Goal: Task Accomplishment & Management: Manage account settings

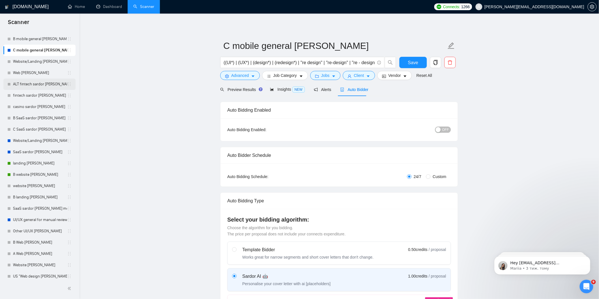
scroll to position [63, 0]
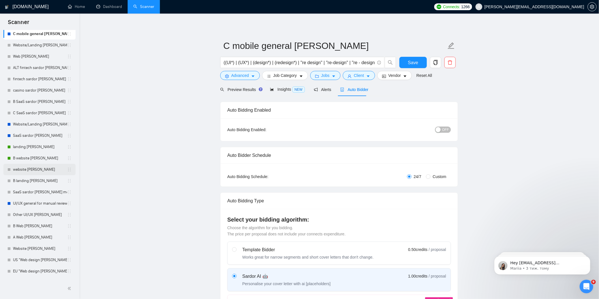
click at [31, 170] on link "website [PERSON_NAME]" at bounding box center [40, 169] width 54 height 11
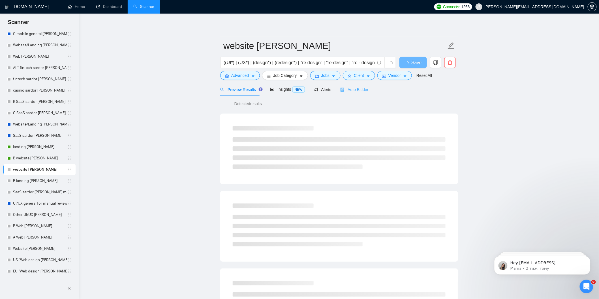
click at [359, 94] on div "Auto Bidder" at bounding box center [354, 89] width 28 height 13
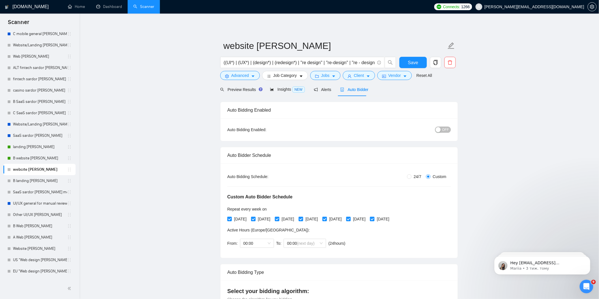
click at [441, 128] on div "button" at bounding box center [437, 129] width 5 height 5
click at [409, 61] on span "Save" at bounding box center [413, 62] width 10 height 7
click at [29, 156] on link "B website [PERSON_NAME]" at bounding box center [40, 158] width 54 height 11
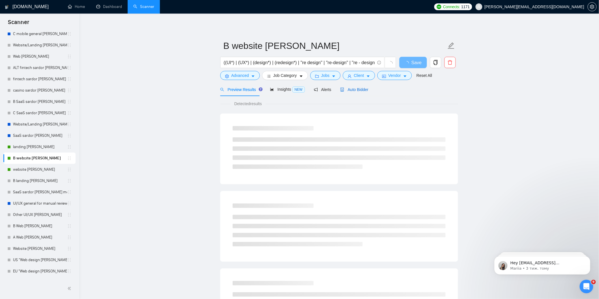
click at [362, 91] on span "Auto Bidder" at bounding box center [354, 89] width 28 height 5
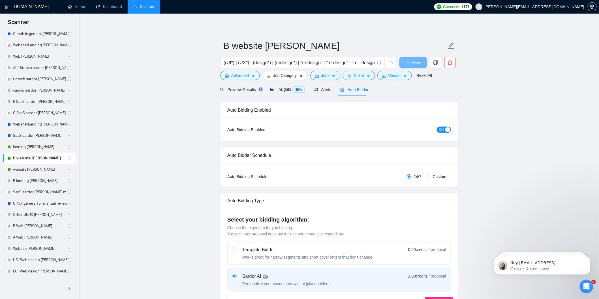
checkbox input "true"
click at [444, 128] on button "ON" at bounding box center [444, 130] width 14 height 6
click at [416, 58] on button "Save" at bounding box center [412, 62] width 27 height 11
checkbox input "true"
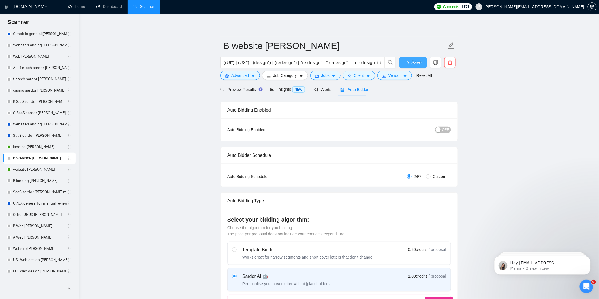
checkbox input "true"
